Goal: Information Seeking & Learning: Learn about a topic

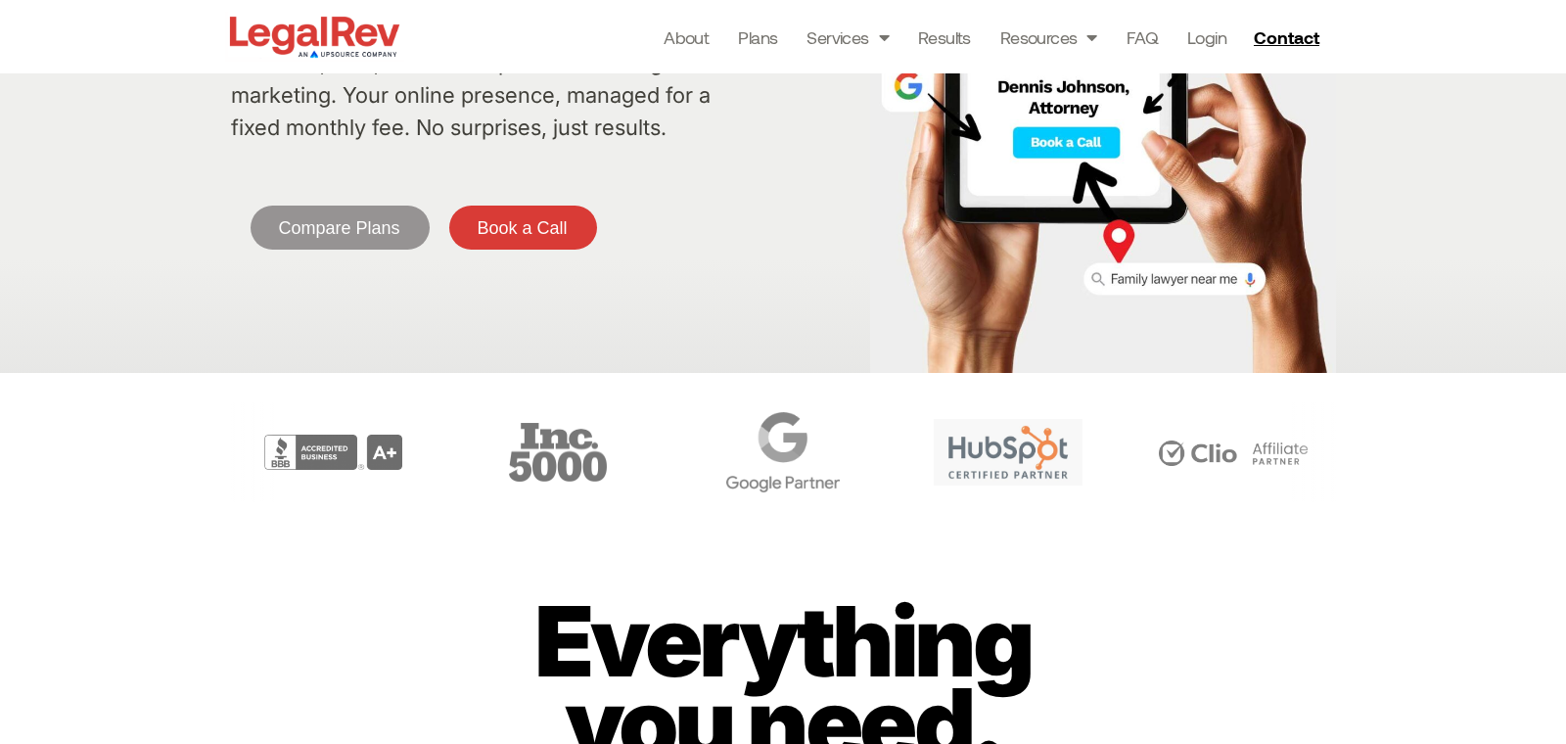
scroll to position [297, 0]
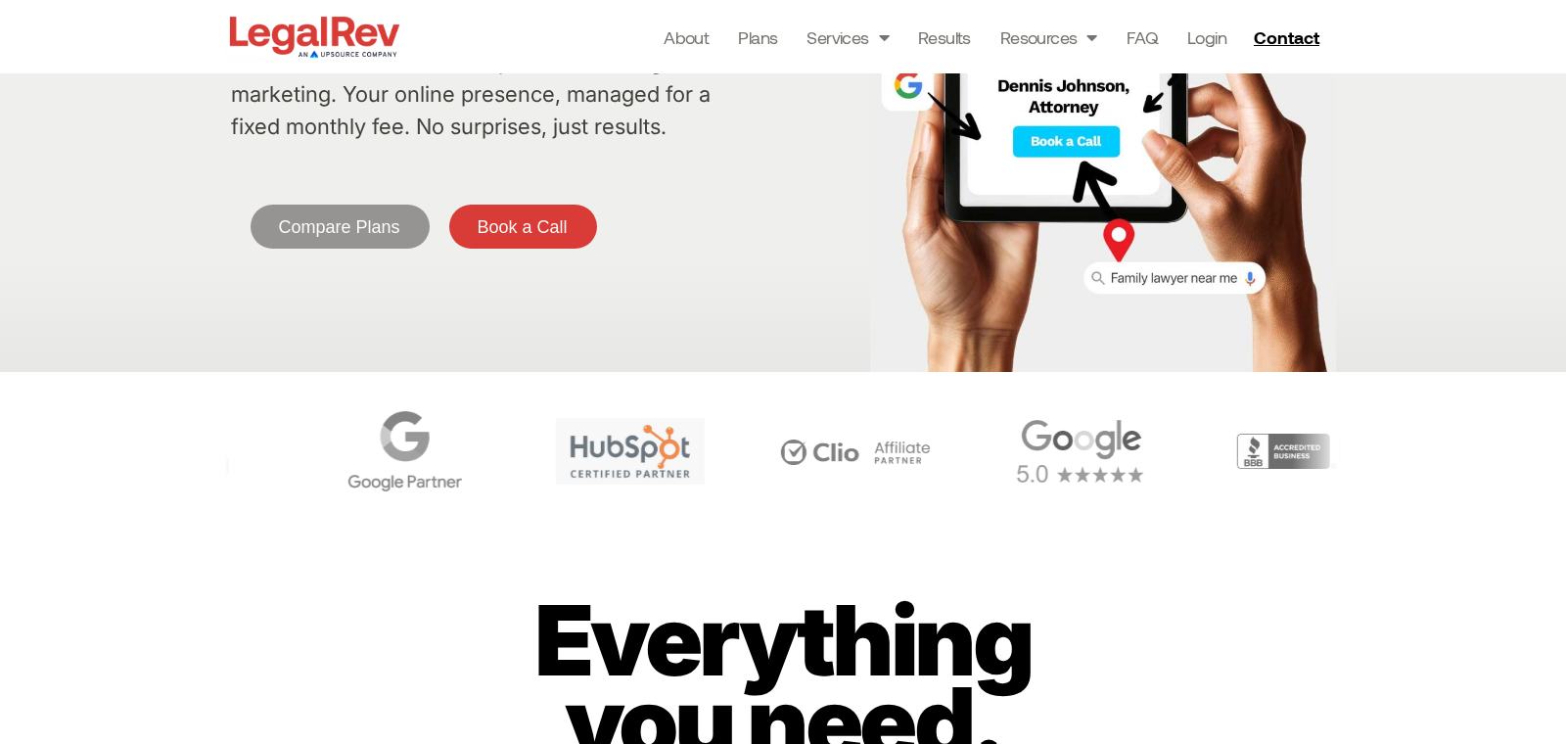
click at [688, 453] on img "5 / 6" at bounding box center [630, 451] width 149 height 67
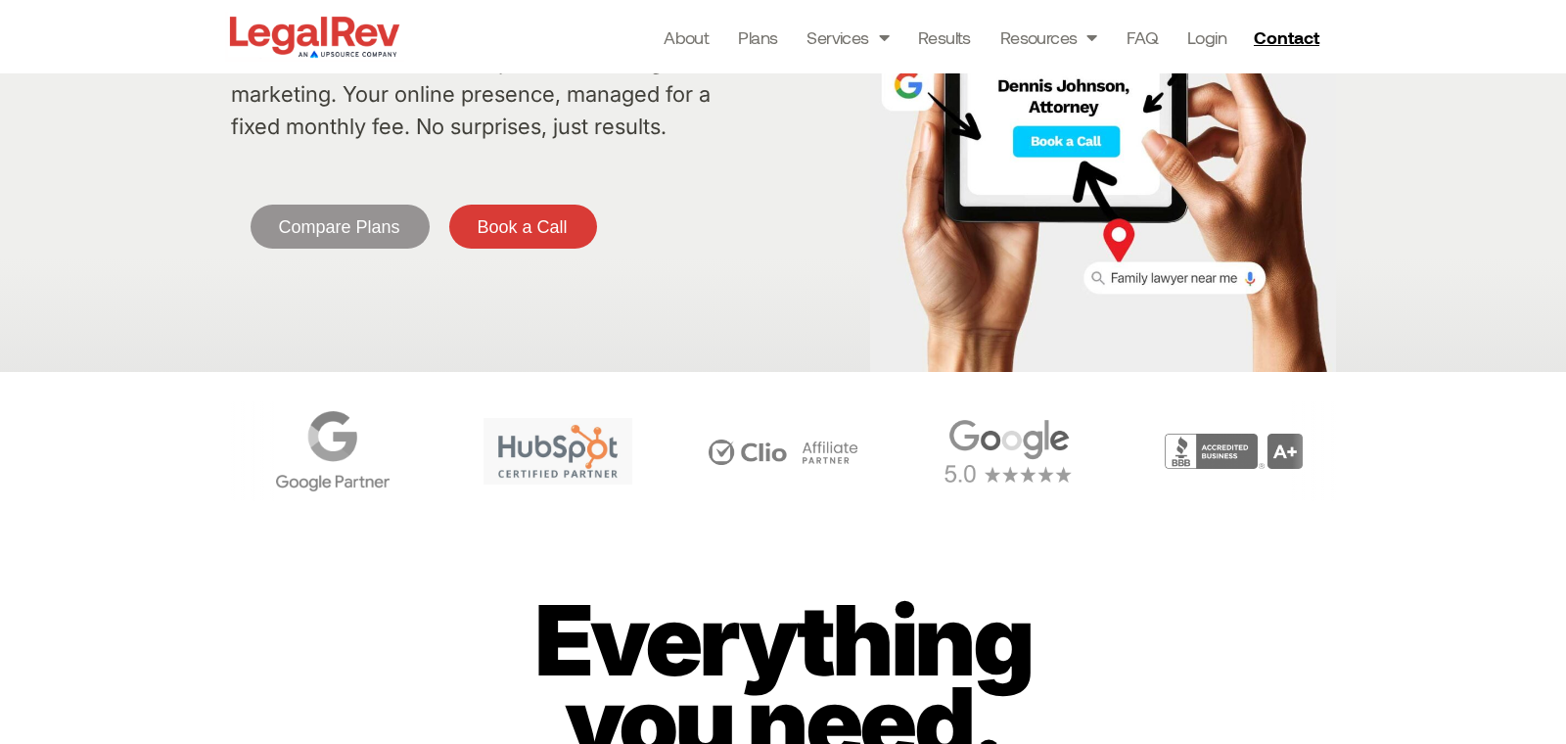
click at [632, 453] on img "5 / 6" at bounding box center [558, 451] width 149 height 67
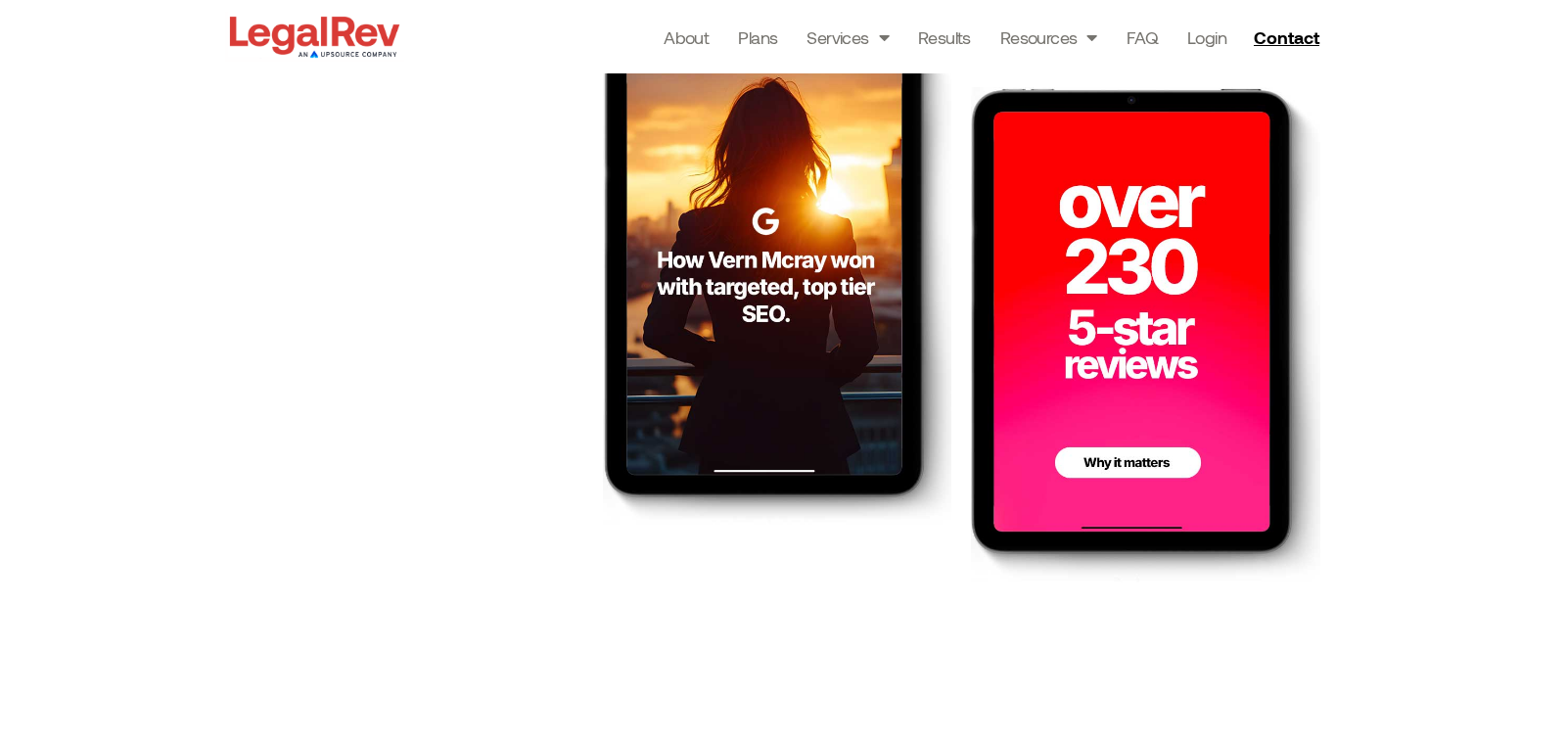
scroll to position [3119, 0]
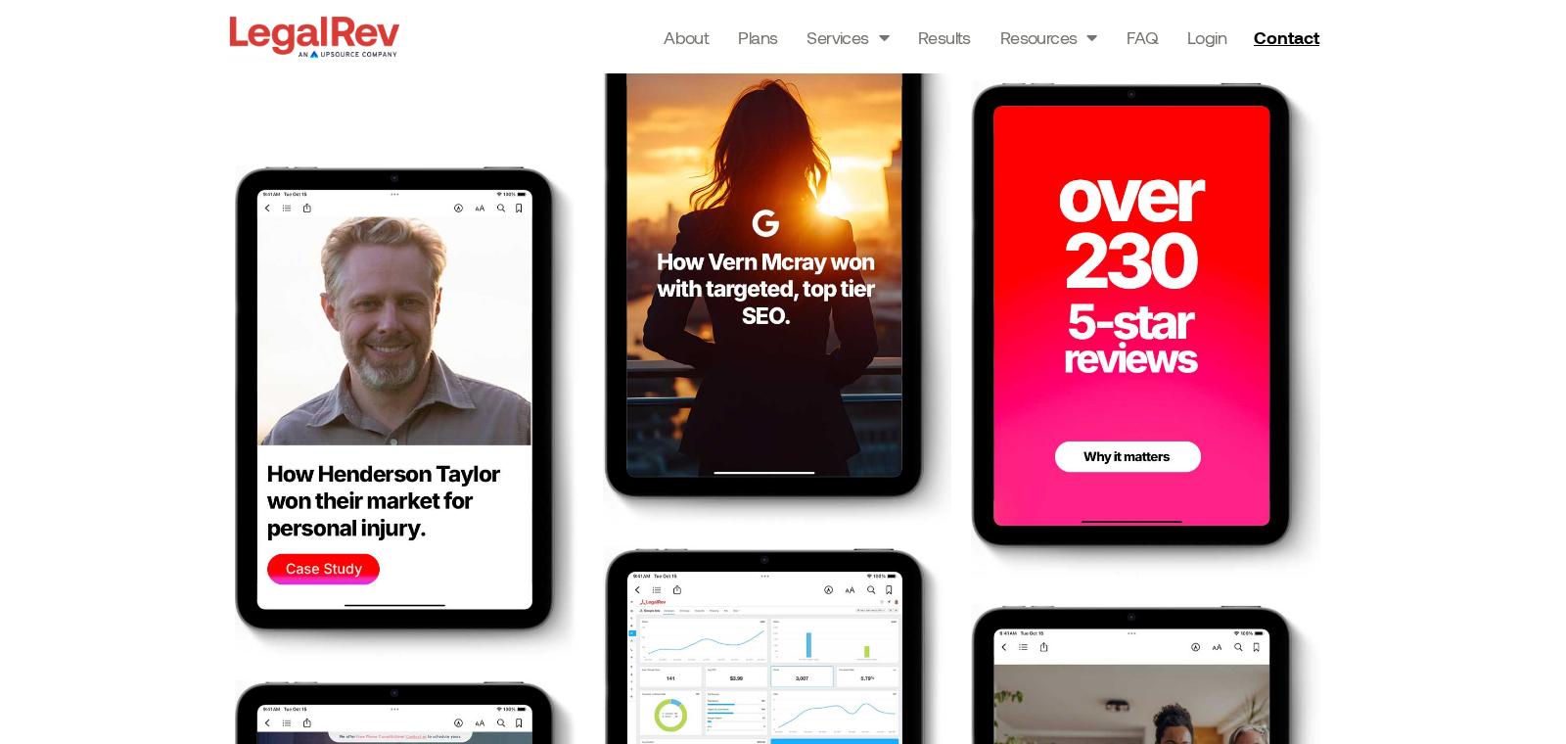
drag, startPoint x: 959, startPoint y: 366, endPoint x: 972, endPoint y: 363, distance: 13.1
click at [959, 366] on div at bounding box center [777, 597] width 368 height 1176
click at [1071, 357] on img at bounding box center [1145, 328] width 349 height 495
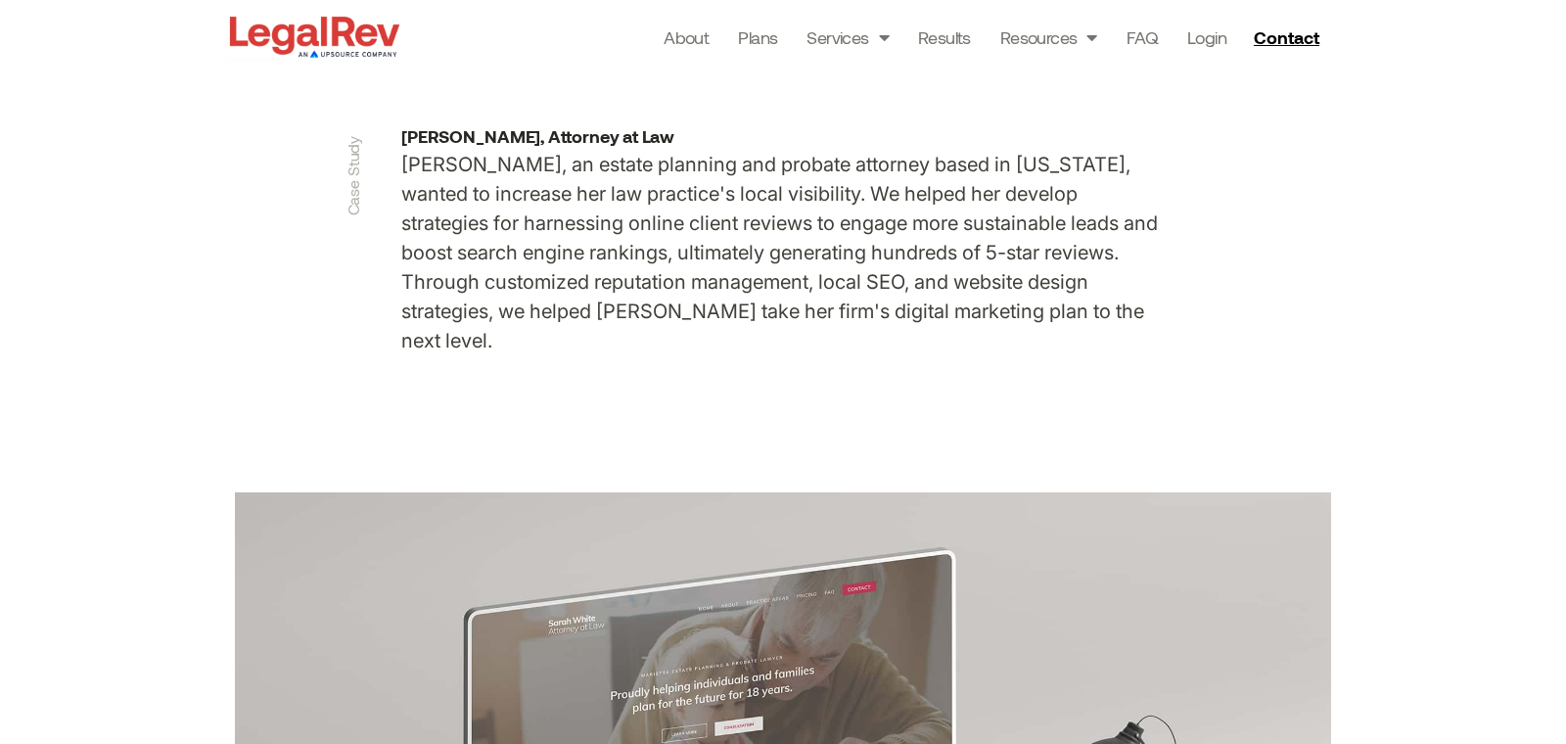
click at [377, 68] on div at bounding box center [314, 36] width 179 height 73
click at [371, 51] on img at bounding box center [314, 37] width 179 height 50
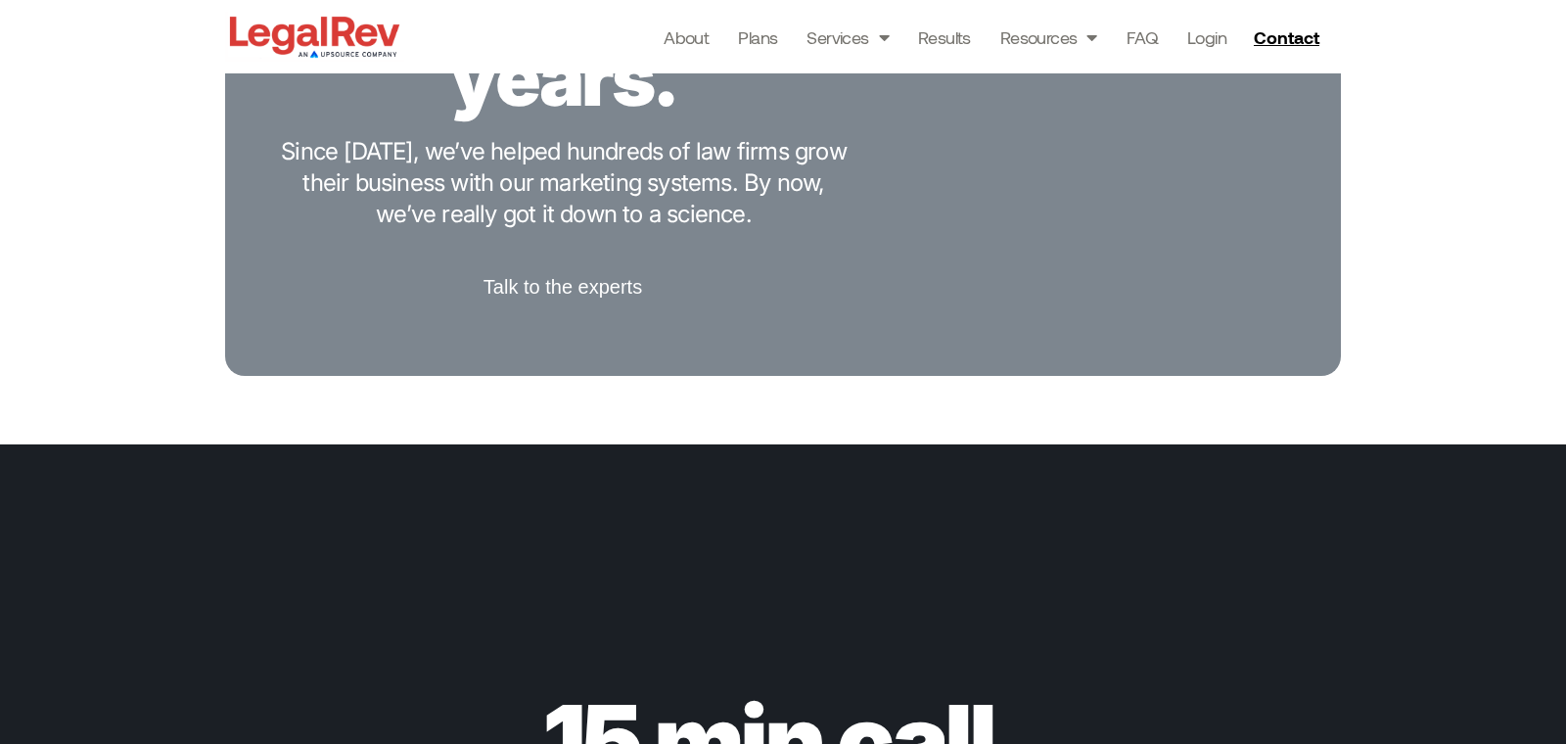
scroll to position [5301, 0]
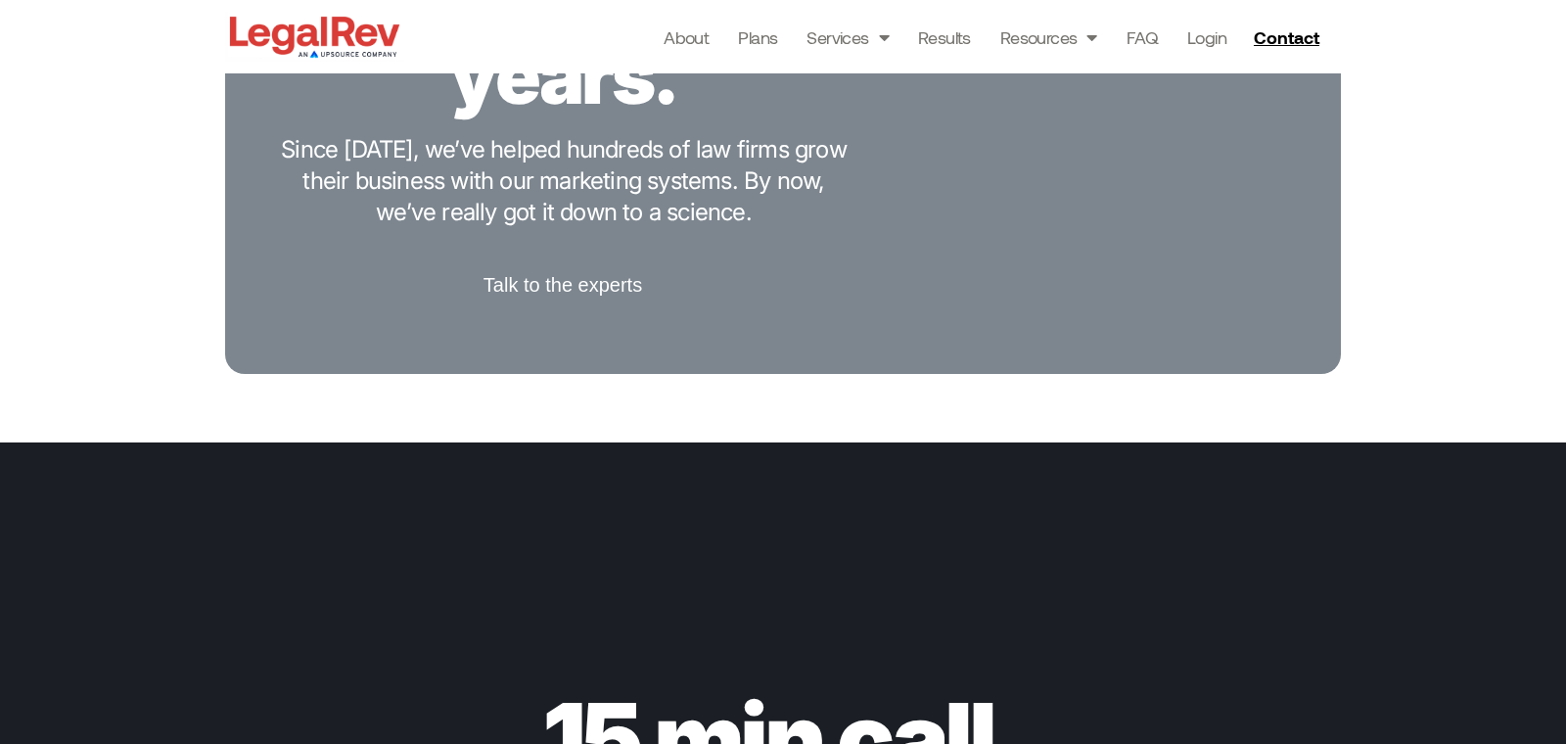
drag, startPoint x: 923, startPoint y: 504, endPoint x: 1008, endPoint y: 315, distance: 207.3
drag, startPoint x: 1154, startPoint y: 254, endPoint x: 1027, endPoint y: 333, distance: 150.0
drag, startPoint x: 1006, startPoint y: 570, endPoint x: 399, endPoint y: 567, distance: 607.0
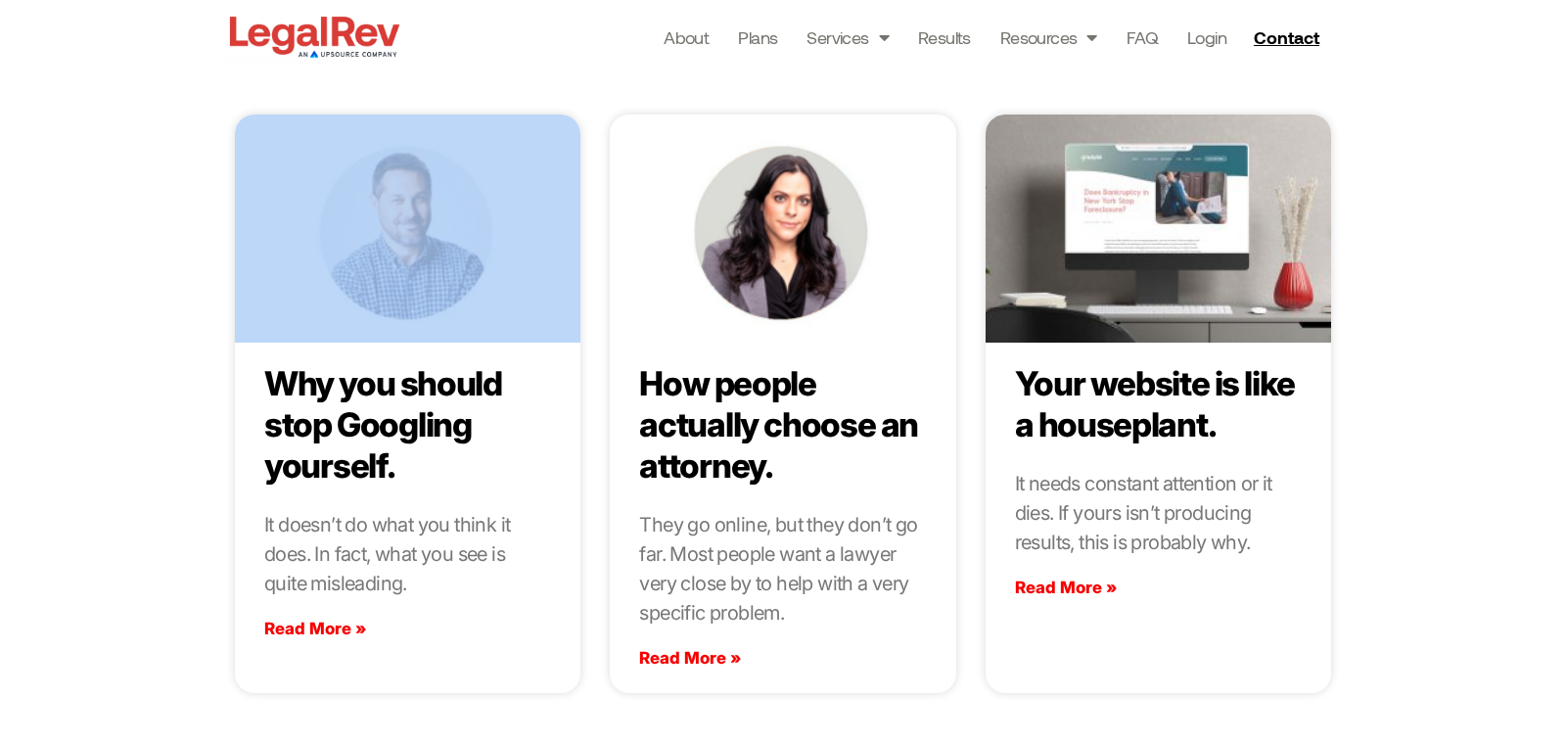
drag, startPoint x: 305, startPoint y: 556, endPoint x: 560, endPoint y: 579, distance: 255.5
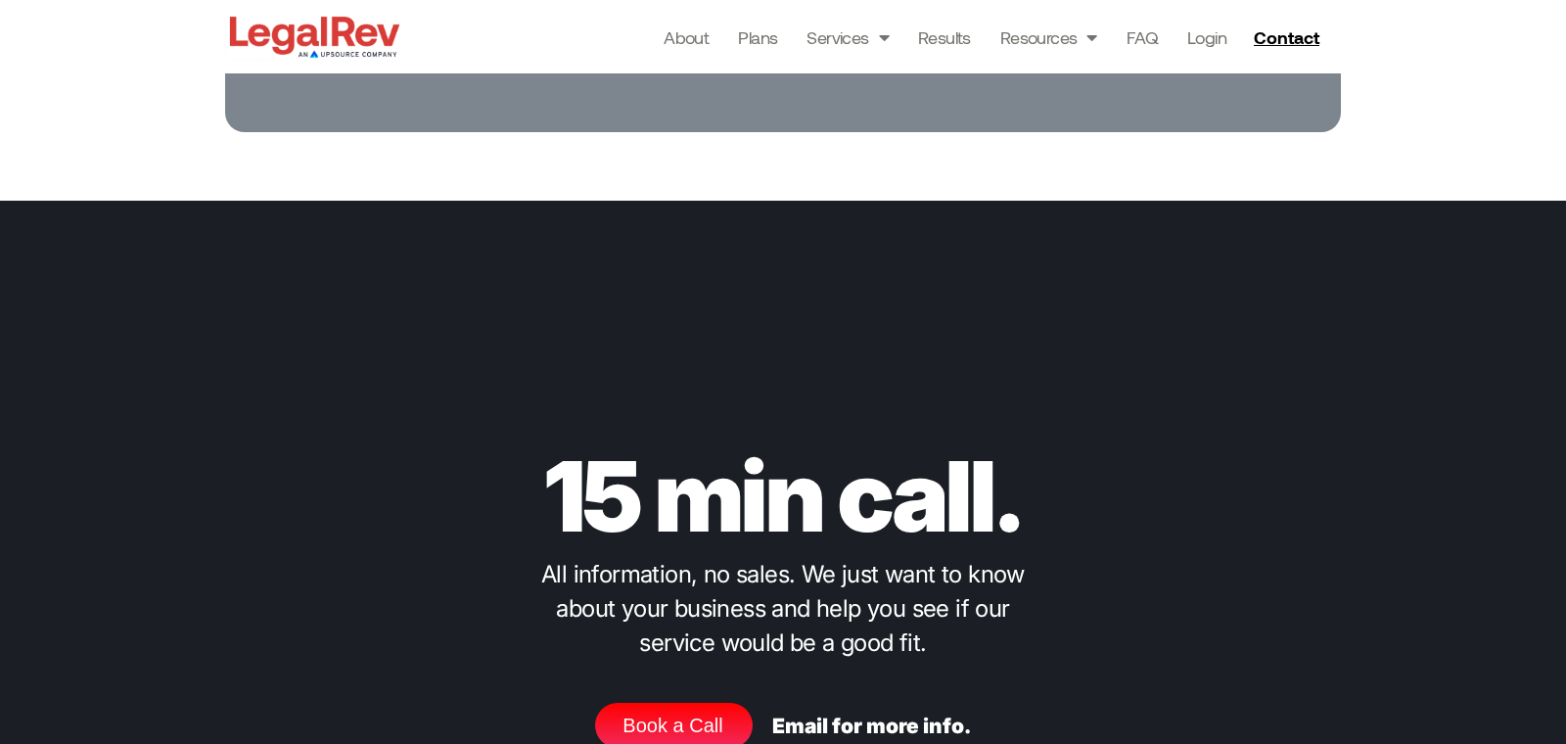
scroll to position [6177, 0]
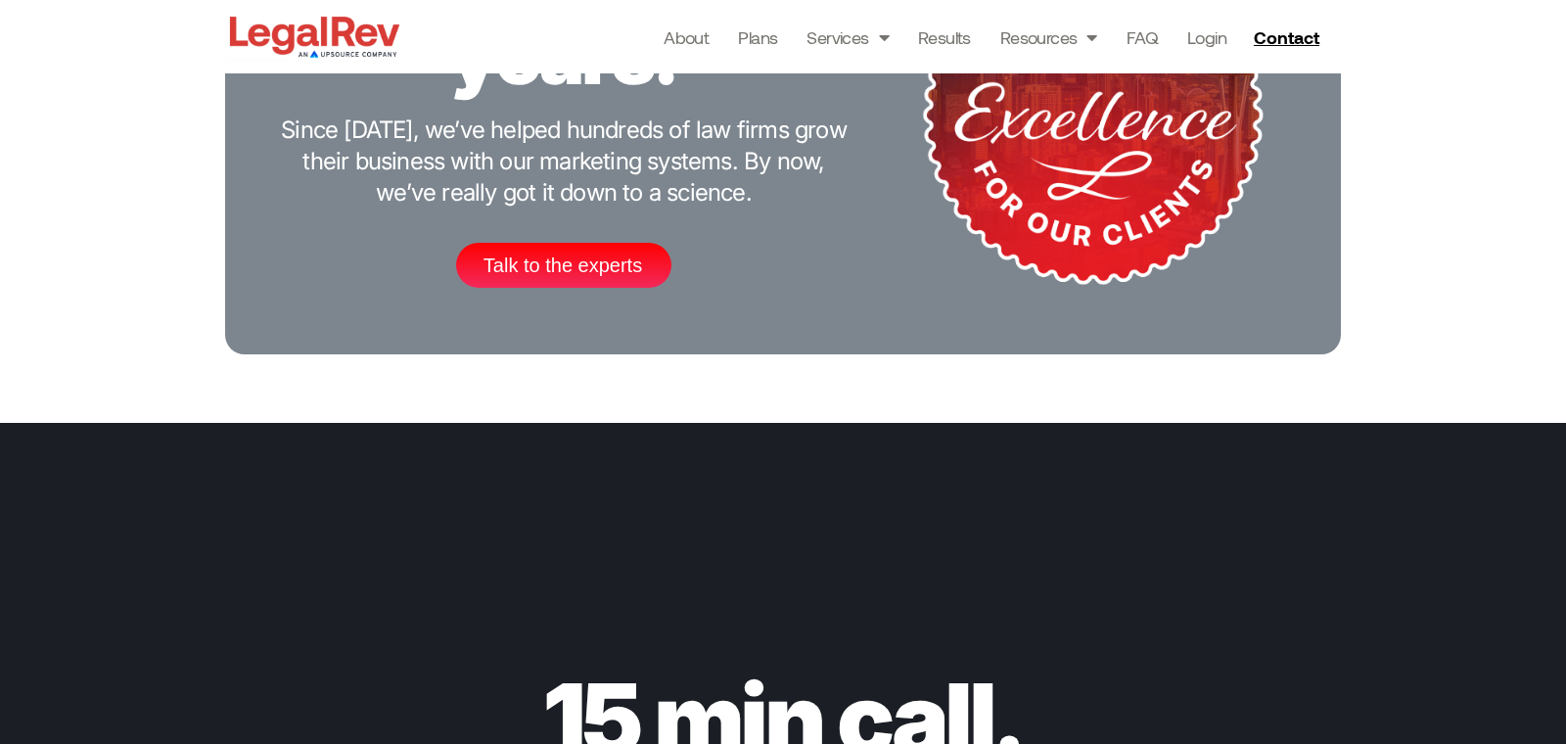
click at [756, 51] on div "About Plans Services Law Firm Website Design Law Firm Brand Identity Content Ma…" at bounding box center [868, 36] width 928 height 73
click at [766, 42] on link "Plans" at bounding box center [757, 36] width 39 height 27
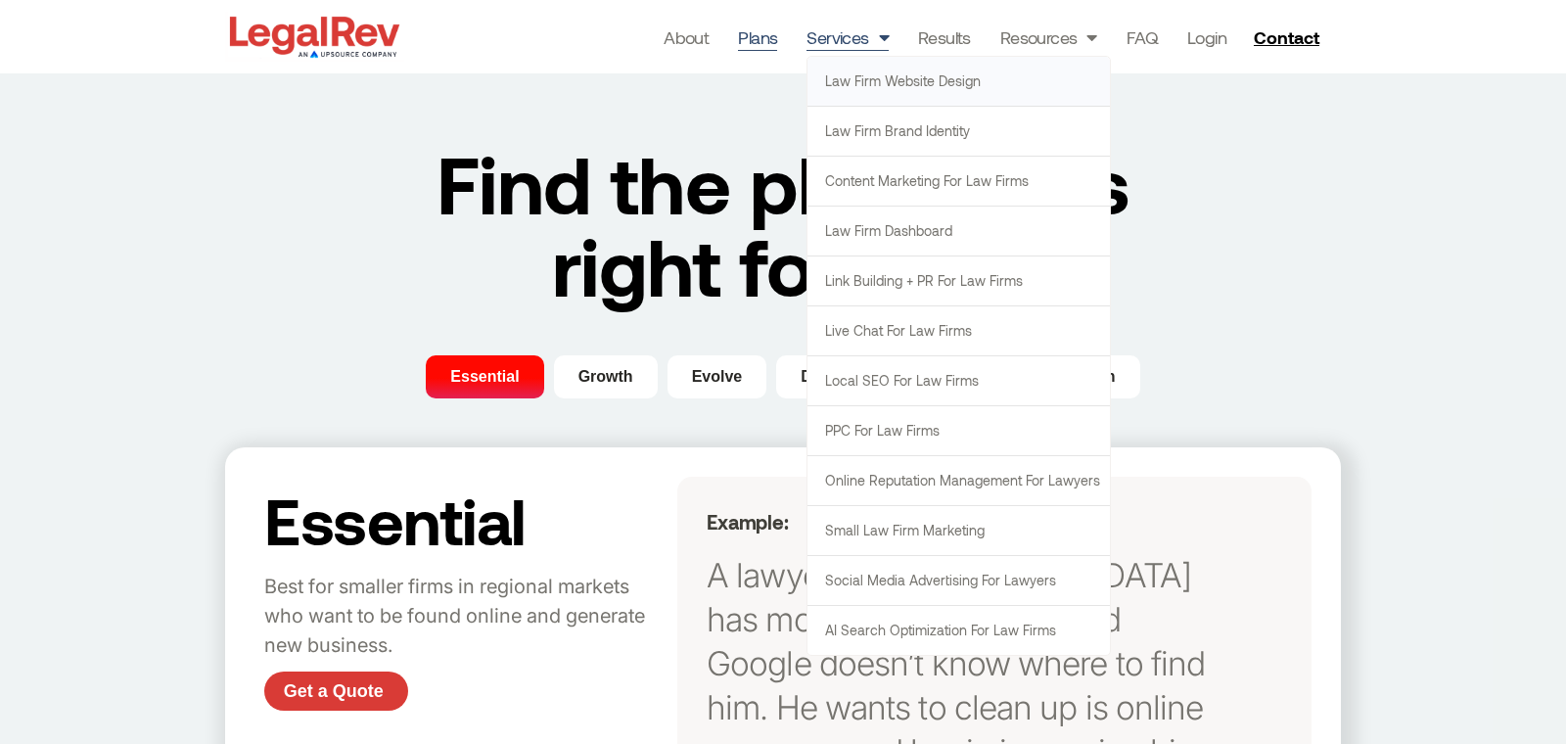
click at [905, 87] on link "Law Firm Website Design" at bounding box center [959, 81] width 303 height 49
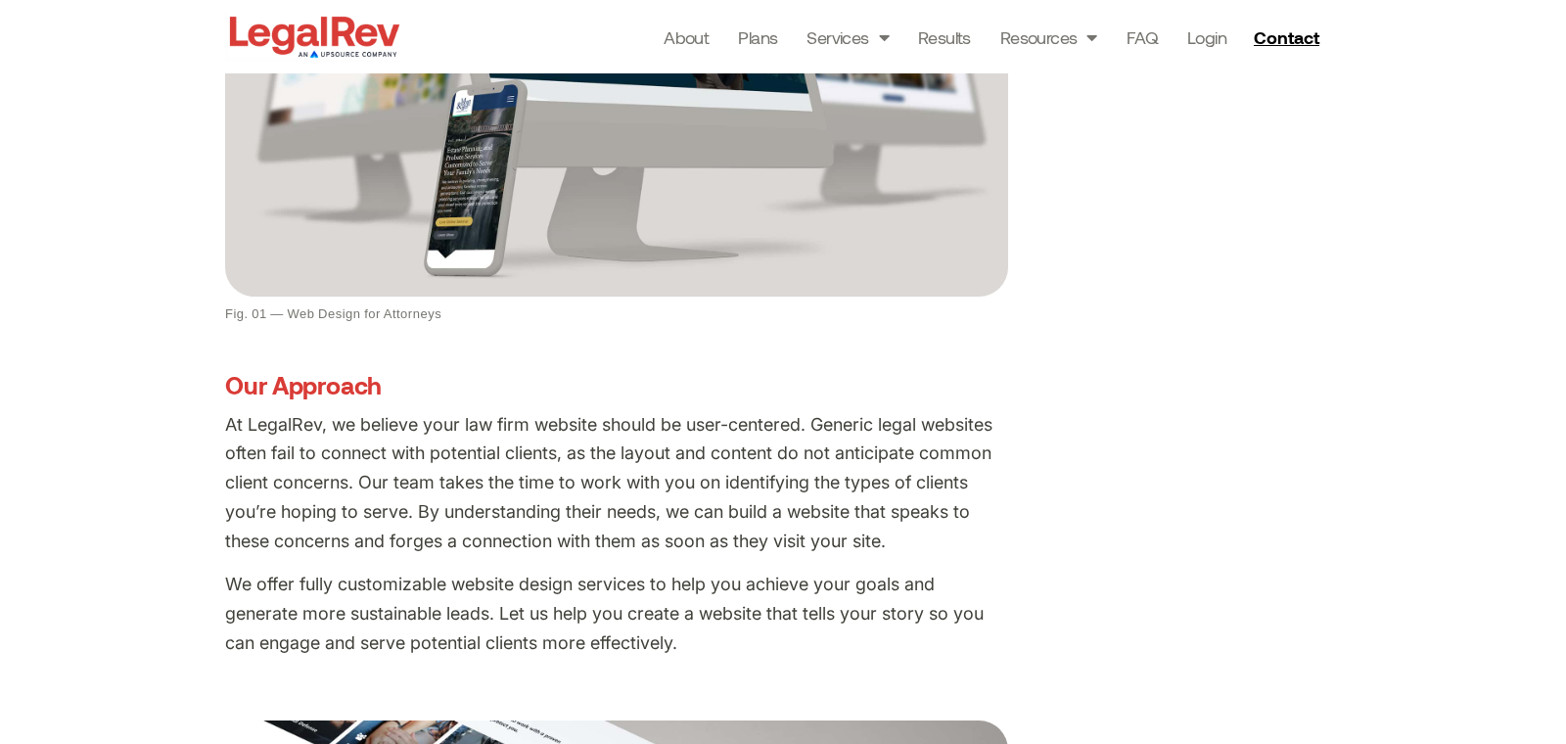
scroll to position [816, 0]
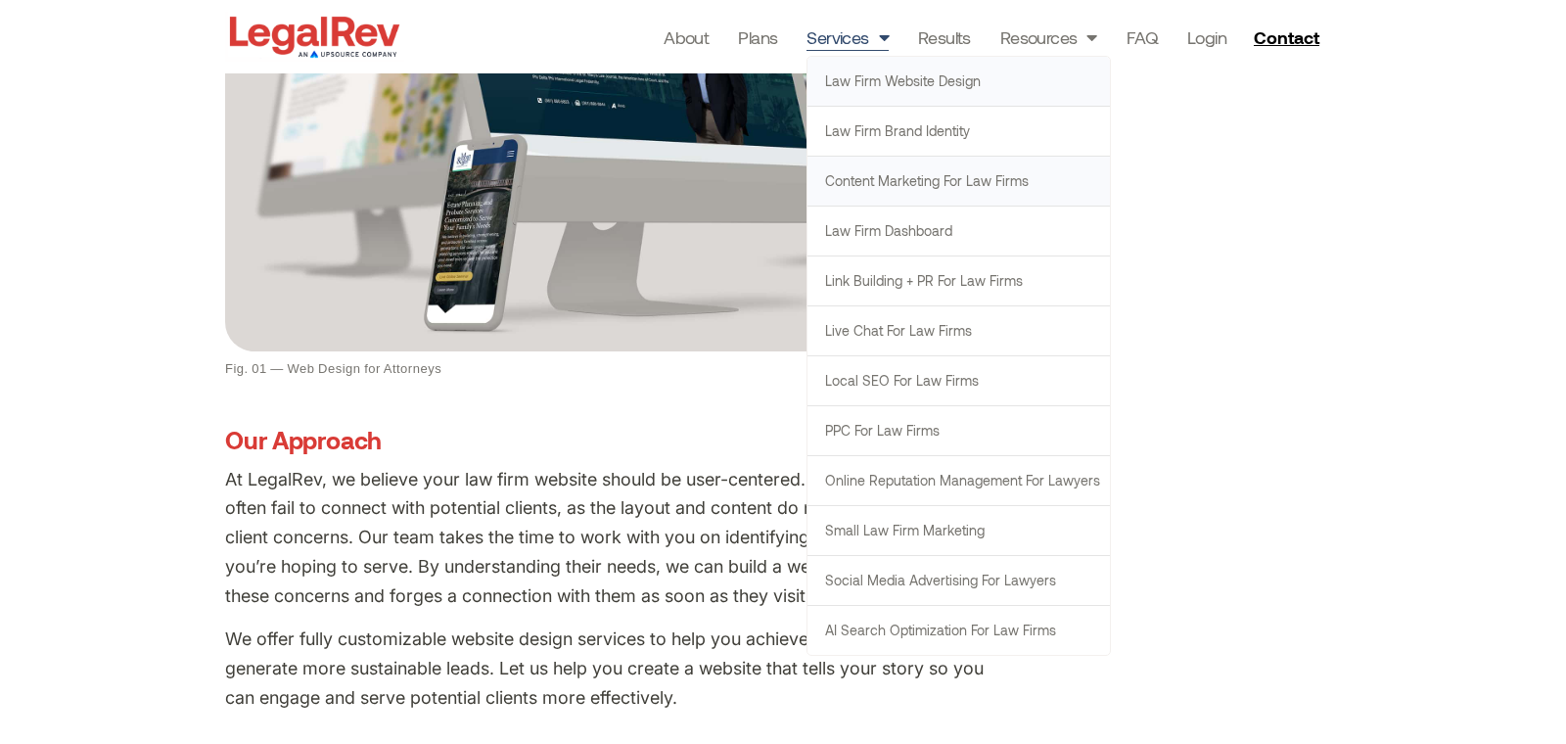
click at [913, 185] on link "Content Marketing for Law Firms" at bounding box center [959, 181] width 303 height 49
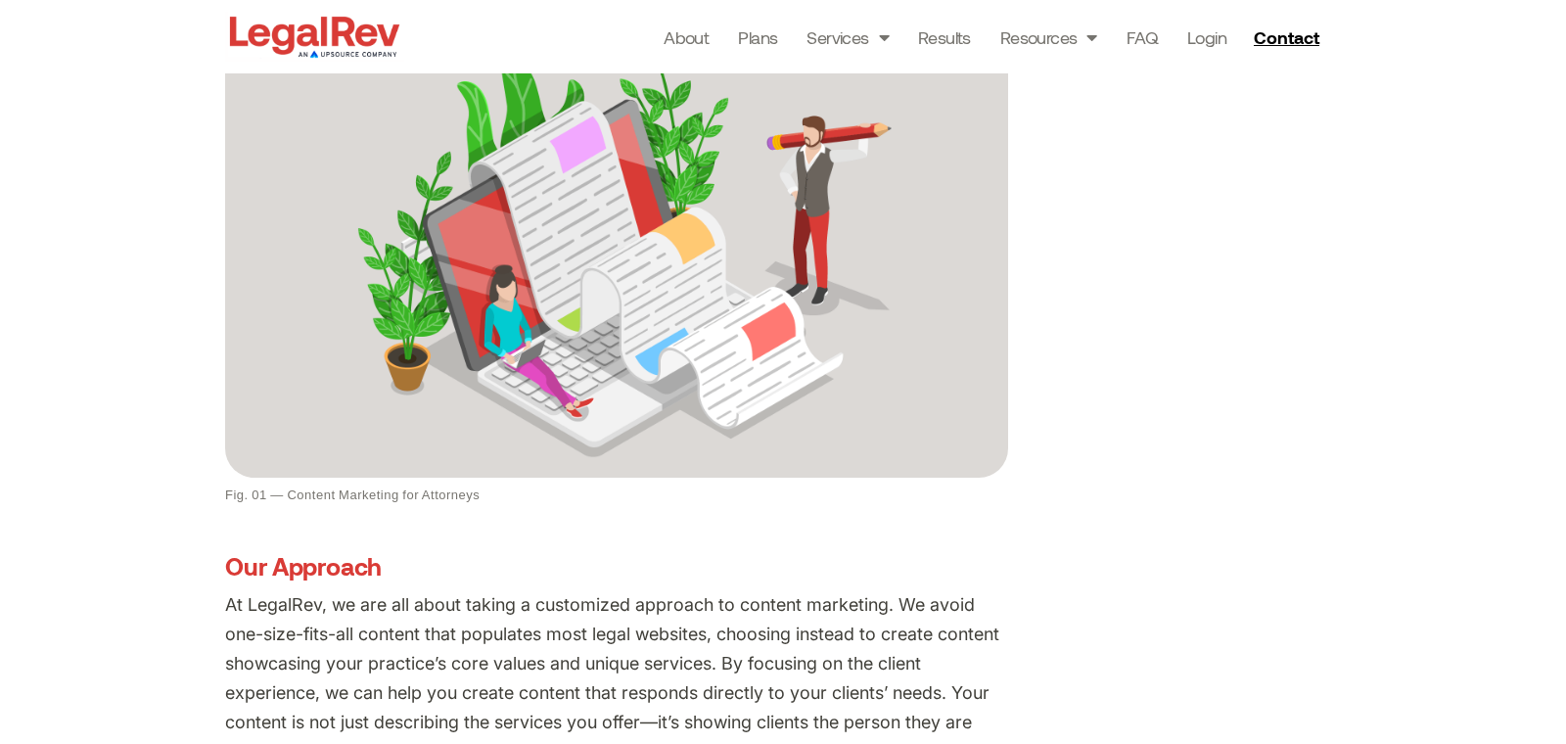
scroll to position [774, 0]
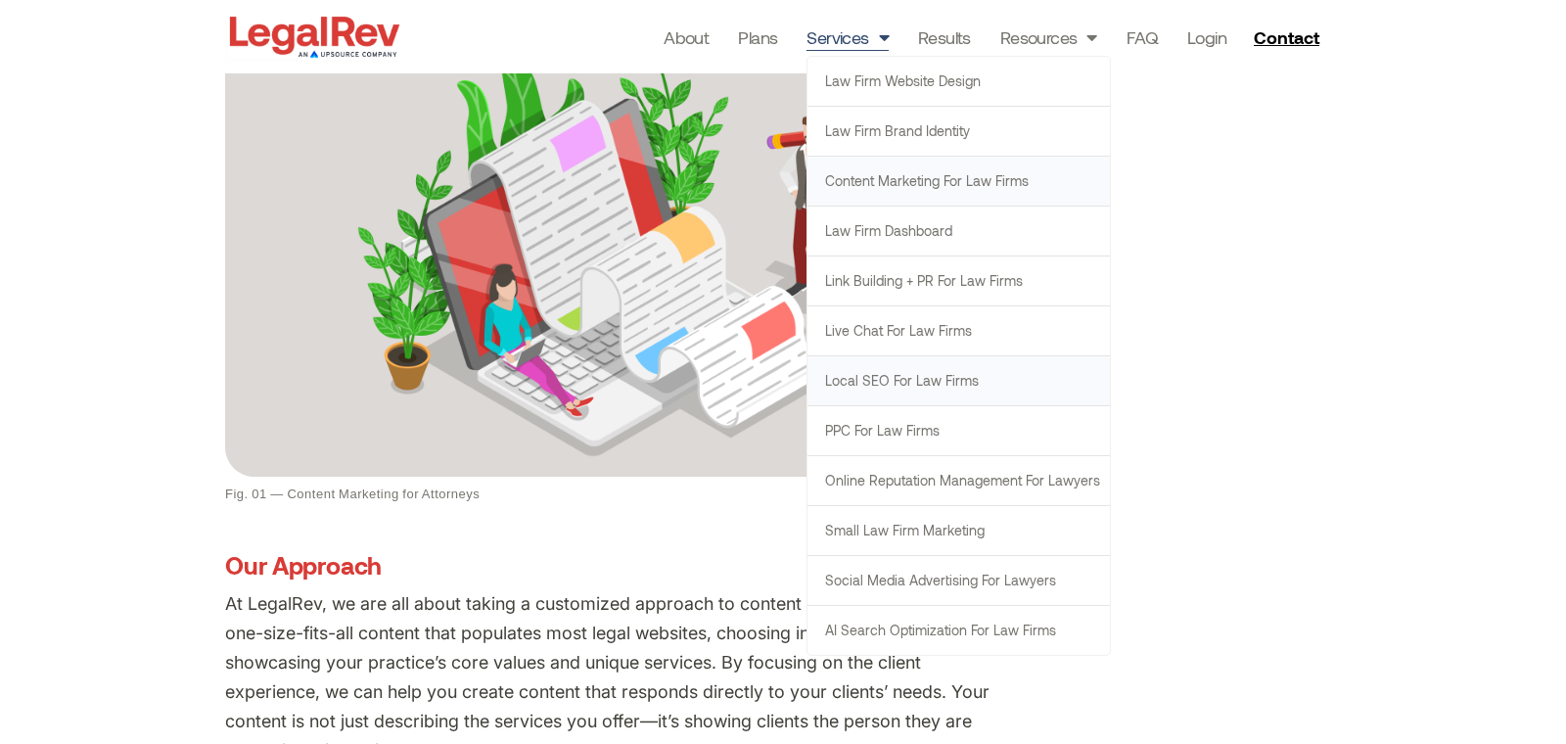
click at [881, 374] on link "Local SEO for Law Firms" at bounding box center [959, 380] width 303 height 49
